Goal: Task Accomplishment & Management: Complete application form

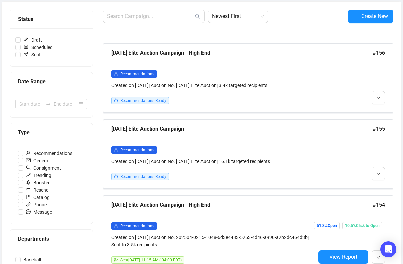
scroll to position [79, 0]
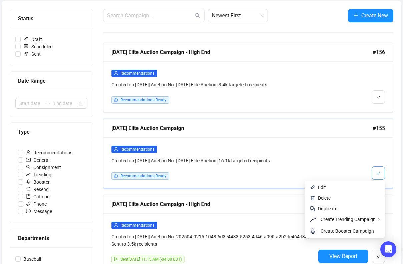
click at [379, 175] on span "button" at bounding box center [378, 173] width 4 height 8
click at [354, 185] on span "Edit" at bounding box center [349, 187] width 62 height 7
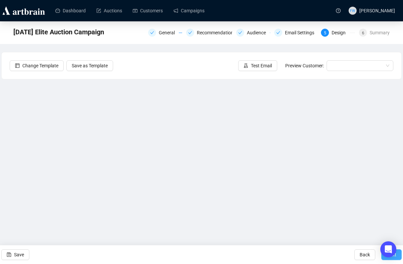
click at [383, 259] on button "Next" at bounding box center [391, 254] width 20 height 11
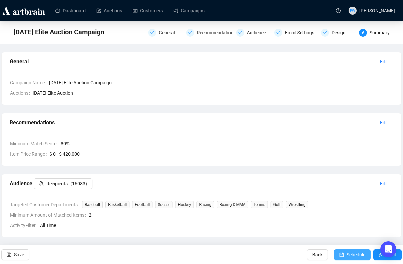
click at [347, 253] on span "Schedule" at bounding box center [355, 254] width 19 height 19
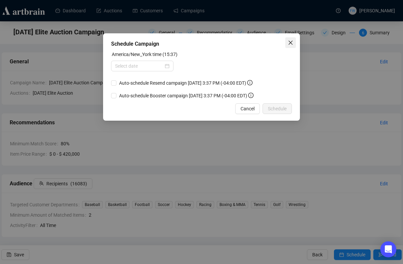
click at [290, 44] on icon "close" at bounding box center [290, 42] width 5 height 5
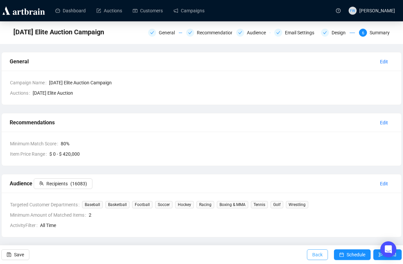
click at [313, 254] on span "Back" at bounding box center [317, 254] width 10 height 19
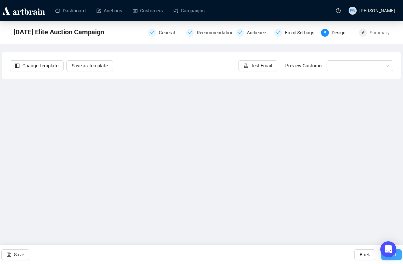
click at [384, 259] on button "Next" at bounding box center [391, 254] width 20 height 11
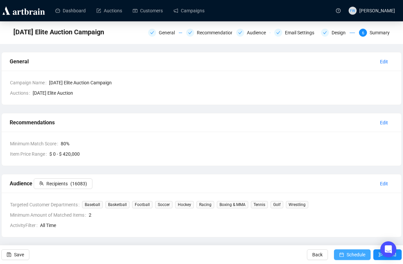
click at [356, 251] on span "Schedule" at bounding box center [355, 254] width 19 height 19
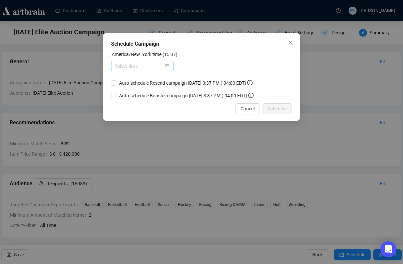
click at [166, 67] on div at bounding box center [142, 65] width 54 height 7
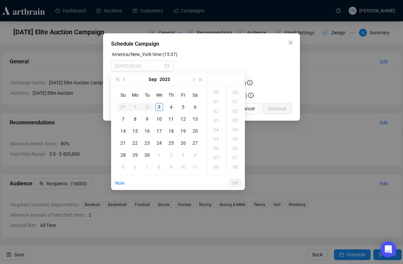
click at [162, 106] on div "3" at bounding box center [159, 107] width 8 height 8
click at [218, 154] on div "19" at bounding box center [217, 155] width 16 height 9
click at [236, 94] on div "00" at bounding box center [236, 92] width 16 height 9
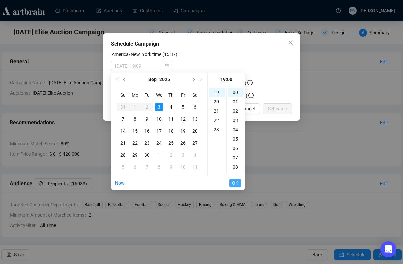
type input "[DATE] 19:00"
click at [234, 182] on span "OK" at bounding box center [235, 183] width 6 height 13
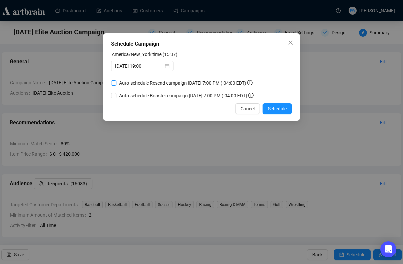
click at [190, 83] on span "Auto-schedule Resend campaign [DATE] 7:00 PM (-04:00 EDT)" at bounding box center [185, 82] width 139 height 7
click at [116, 83] on input "Auto-schedule Resend campaign [DATE] 7:00 PM (-04:00 EDT)" at bounding box center [113, 82] width 5 height 5
checkbox input "true"
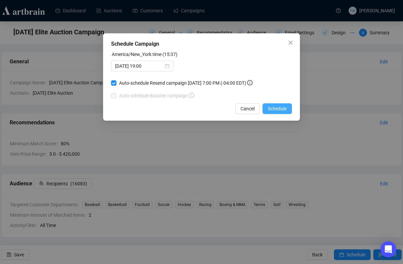
click at [268, 109] on span "Schedule" at bounding box center [277, 108] width 19 height 7
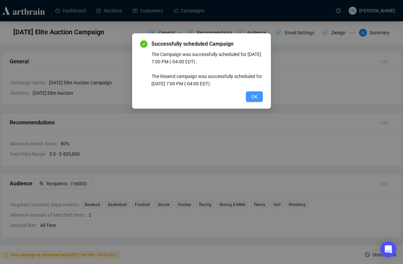
click at [259, 100] on button "OK" at bounding box center [254, 96] width 17 height 11
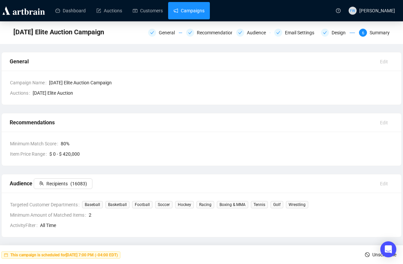
click at [204, 15] on link "Campaigns" at bounding box center [188, 10] width 31 height 17
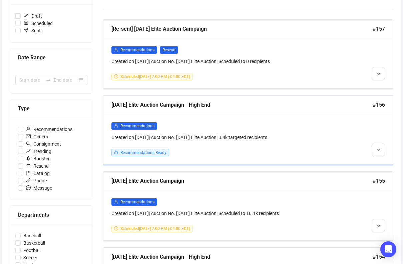
scroll to position [84, 0]
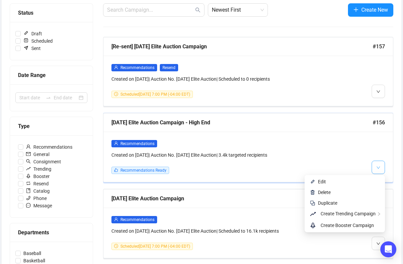
click at [378, 169] on span "button" at bounding box center [378, 167] width 4 height 8
click at [358, 181] on span "Edit" at bounding box center [349, 181] width 62 height 7
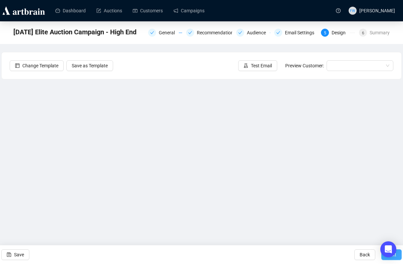
click at [383, 259] on button "Next" at bounding box center [391, 254] width 20 height 11
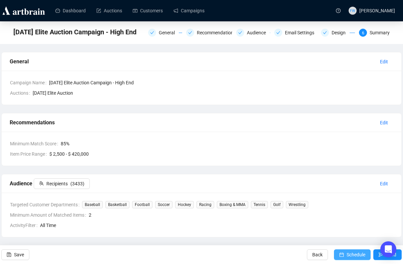
click at [356, 253] on span "Schedule" at bounding box center [355, 254] width 19 height 19
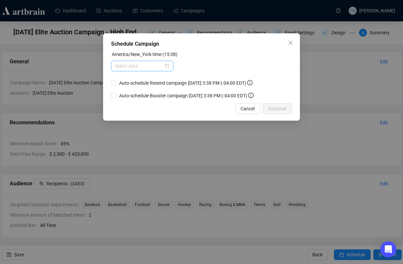
click at [167, 64] on div at bounding box center [142, 65] width 54 height 7
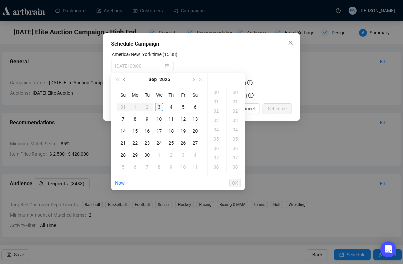
click at [160, 108] on div "3" at bounding box center [159, 107] width 8 height 8
click at [218, 119] on div "19" at bounding box center [217, 120] width 16 height 9
click at [238, 146] on div "15" at bounding box center [236, 148] width 16 height 9
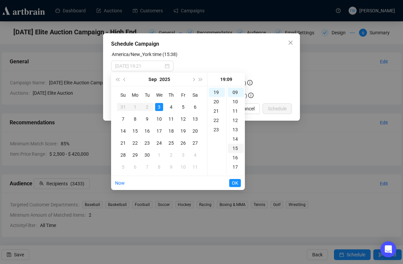
scroll to position [140, 0]
type input "[DATE] 19:15"
click at [236, 186] on span "OK" at bounding box center [235, 183] width 6 height 13
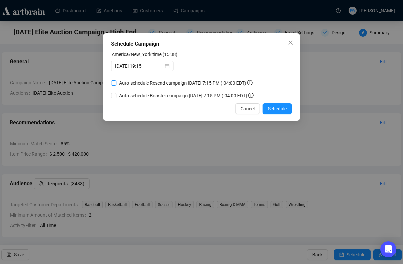
click at [145, 80] on span "Auto-schedule Resend campaign [DATE] 7:15 PM (-04:00 EDT)" at bounding box center [185, 82] width 139 height 7
click at [116, 80] on input "Auto-schedule Resend campaign [DATE] 7:15 PM (-04:00 EDT)" at bounding box center [113, 82] width 5 height 5
checkbox input "true"
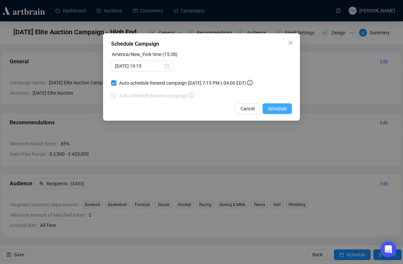
click at [268, 107] on span "Schedule" at bounding box center [277, 108] width 19 height 7
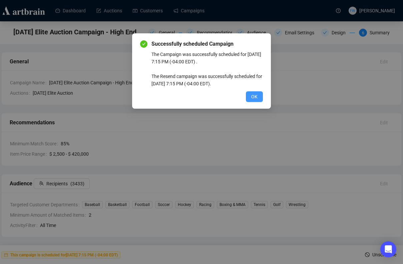
click at [250, 98] on button "OK" at bounding box center [254, 96] width 17 height 11
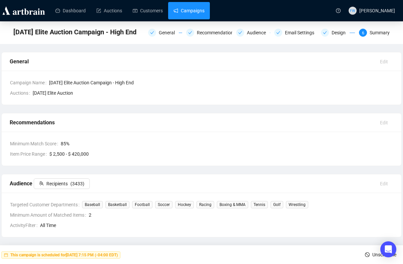
click at [187, 10] on link "Campaigns" at bounding box center [188, 10] width 31 height 17
